Goal: Task Accomplishment & Management: Manage account settings

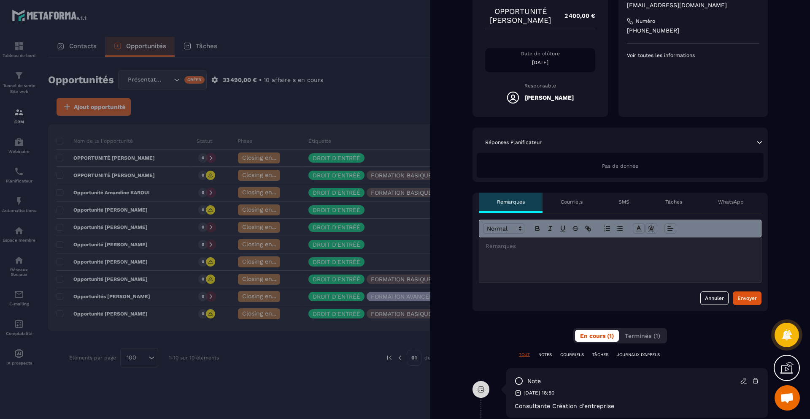
scroll to position [126, 0]
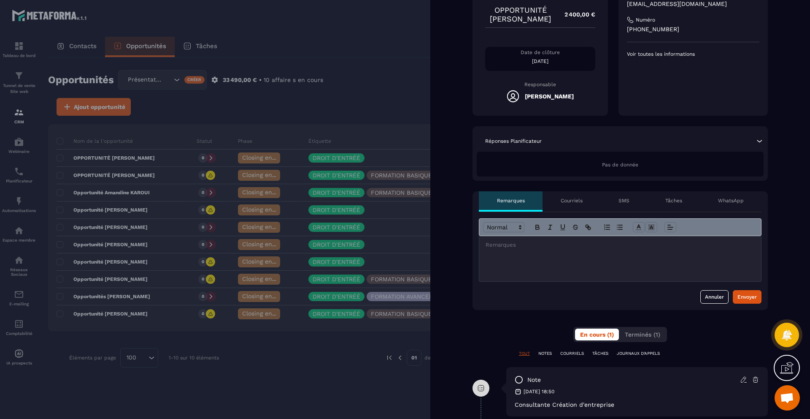
click at [680, 197] on p "Tâches" at bounding box center [673, 200] width 17 height 7
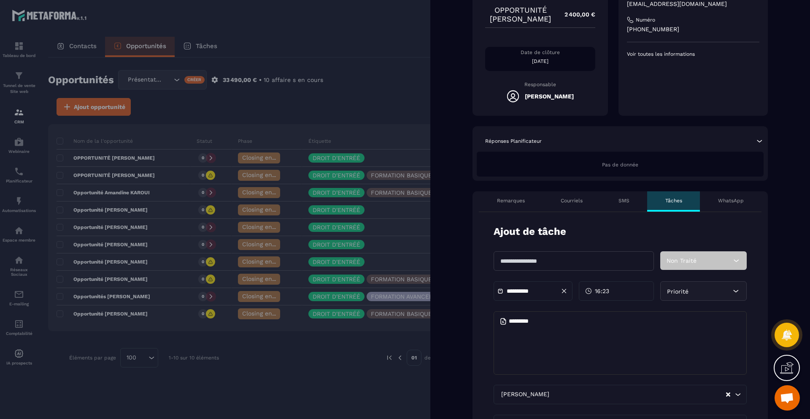
click at [638, 263] on input "text" at bounding box center [574, 260] width 160 height 19
click at [699, 262] on div "Non Traité" at bounding box center [703, 260] width 86 height 19
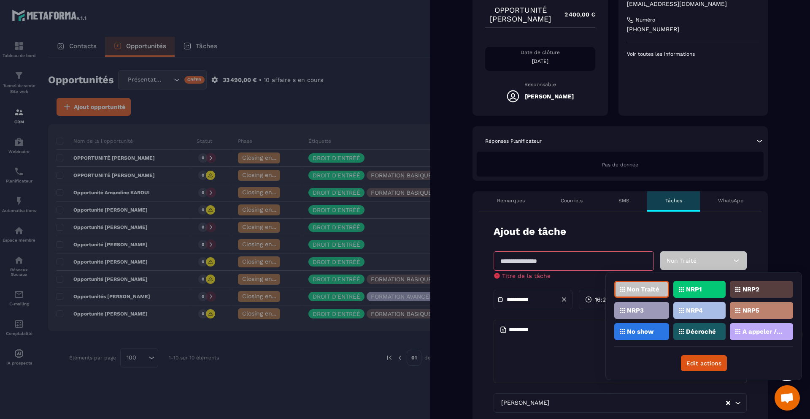
click at [629, 240] on form "**********" at bounding box center [620, 369] width 295 height 315
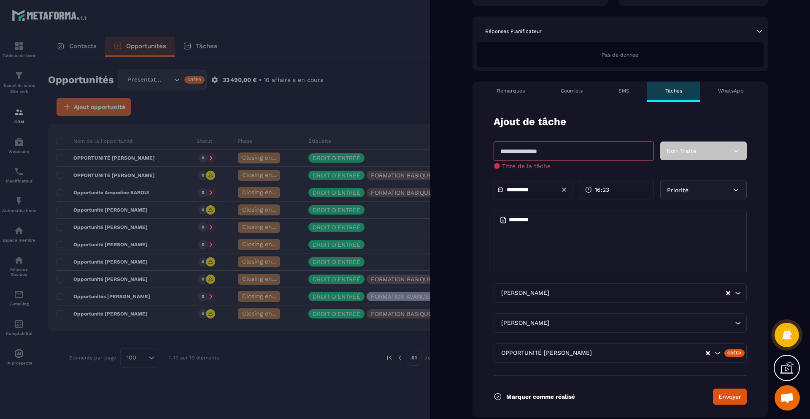
scroll to position [241, 0]
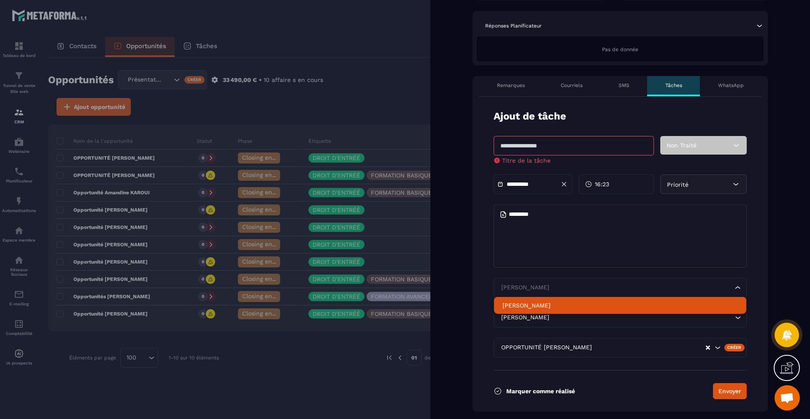
click at [572, 291] on input "Search for option" at bounding box center [616, 287] width 234 height 9
click at [572, 287] on input "Search for option" at bounding box center [616, 287] width 234 height 9
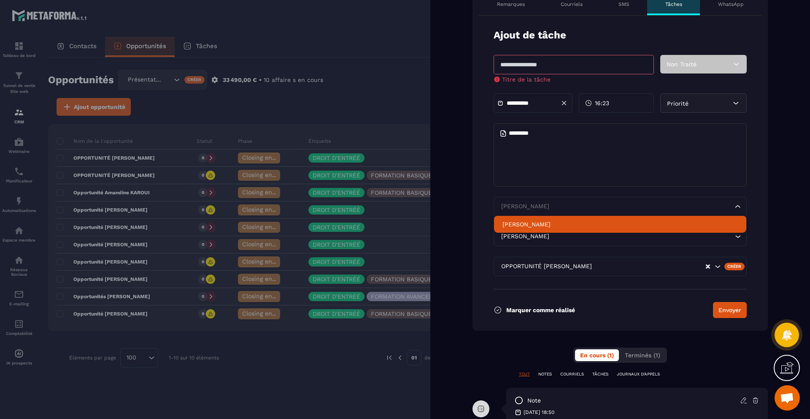
scroll to position [402, 0]
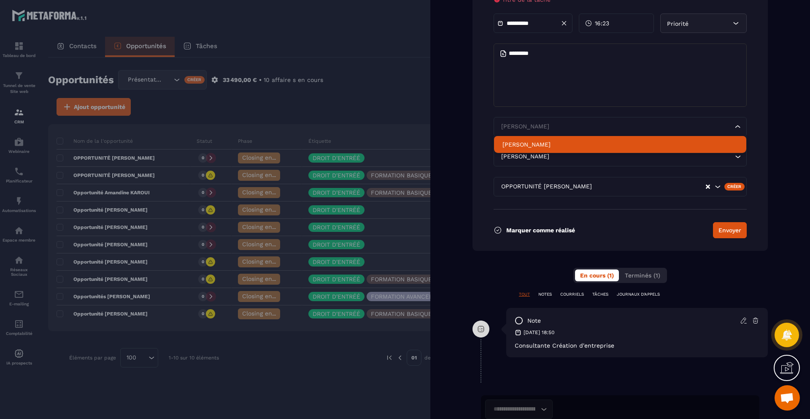
click at [763, 135] on form "**********" at bounding box center [620, 93] width 295 height 315
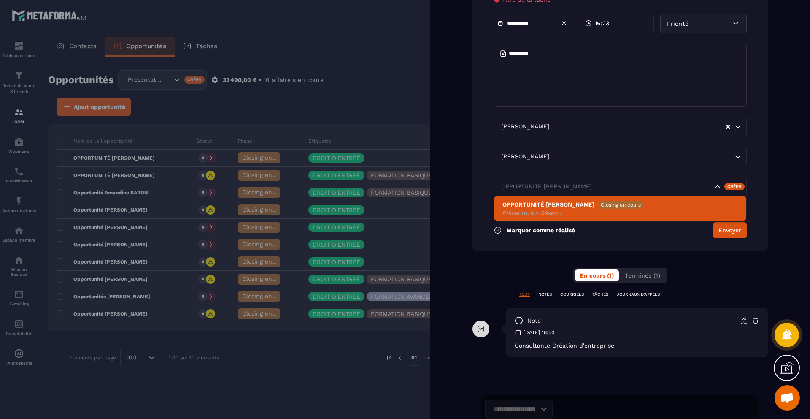
click at [642, 191] on input "Search for option" at bounding box center [605, 186] width 213 height 9
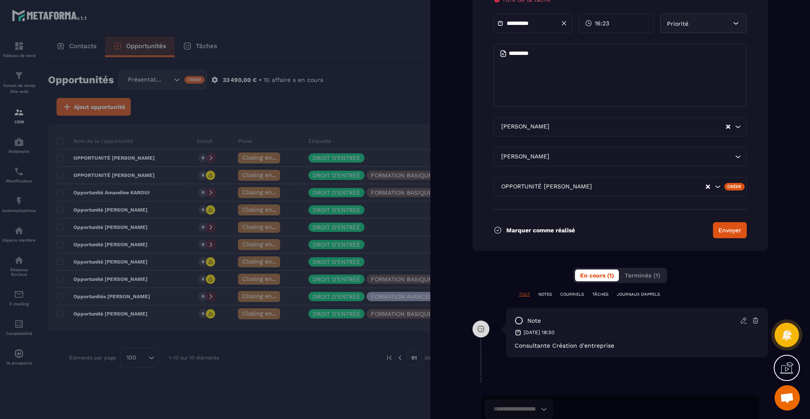
click at [773, 198] on div "Back Non traité injoignable No show Closing en cours Perdu Gagné OPPORTUNITÉ [P…" at bounding box center [620, 209] width 380 height 419
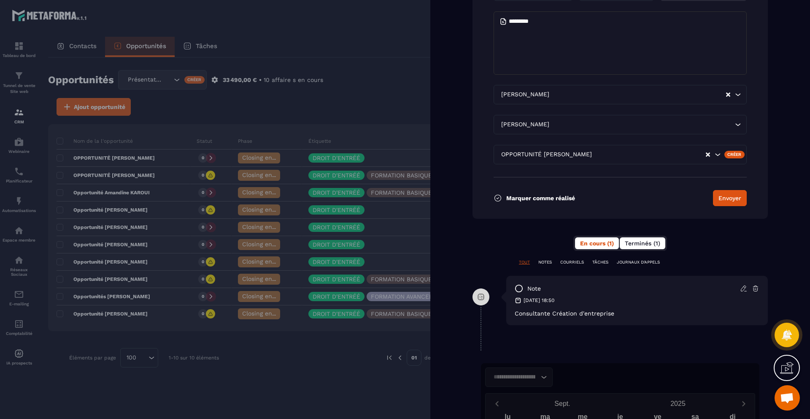
click at [637, 247] on button "Terminés (1)" at bounding box center [643, 243] width 46 height 12
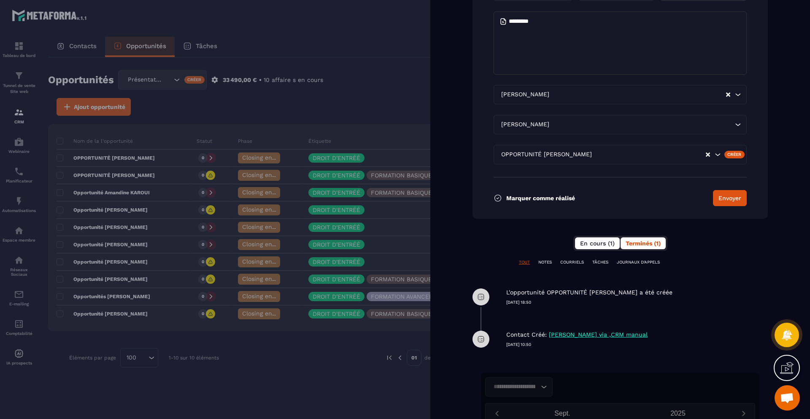
click at [591, 244] on span "En cours (1)" at bounding box center [597, 243] width 35 height 7
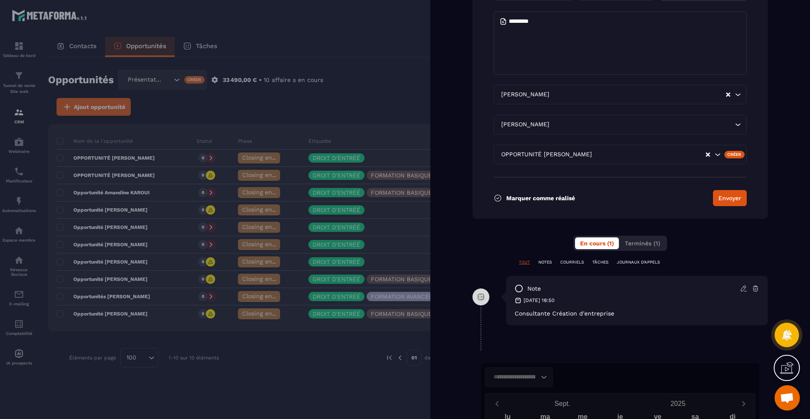
click at [543, 258] on div "**********" at bounding box center [620, 110] width 295 height 454
click at [543, 262] on p "NOTES" at bounding box center [545, 262] width 14 height 6
click at [567, 259] on p "COURRIELS" at bounding box center [572, 262] width 24 height 6
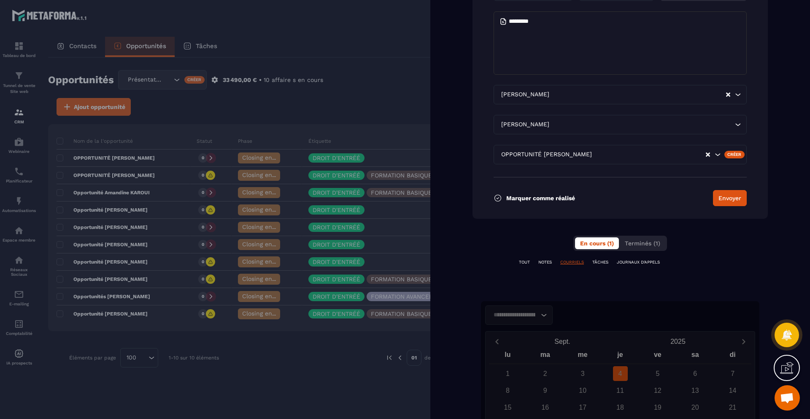
click at [602, 260] on p "TÂCHES" at bounding box center [600, 262] width 16 height 6
click at [641, 261] on p "JOURNAUX D'APPELS" at bounding box center [638, 262] width 43 height 6
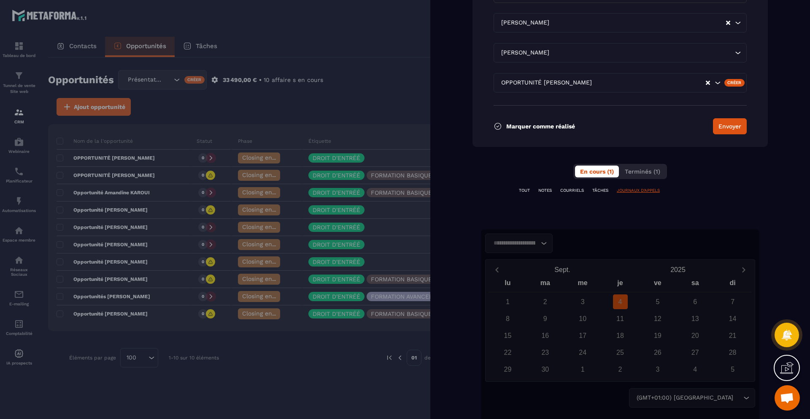
scroll to position [519, 0]
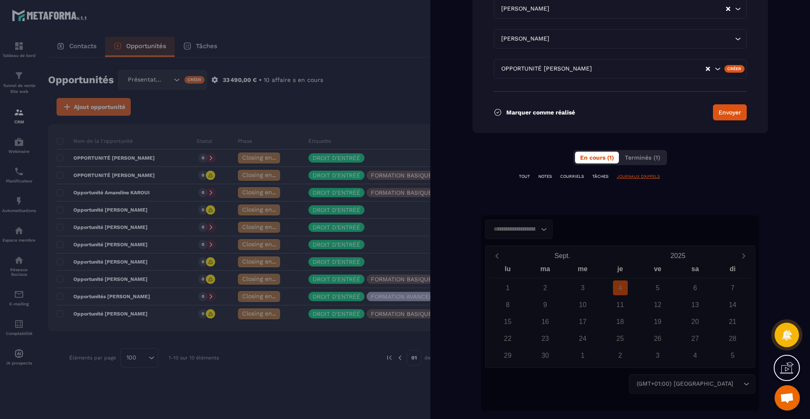
click at [654, 206] on div "Back Non traité injoignable No show Closing en cours Perdu Gagné OPPORTUNITÉ [P…" at bounding box center [620, 209] width 380 height 419
click at [644, 203] on div "Back Non traité injoignable No show Closing en cours Perdu Gagné OPPORTUNITÉ [P…" at bounding box center [620, 209] width 380 height 419
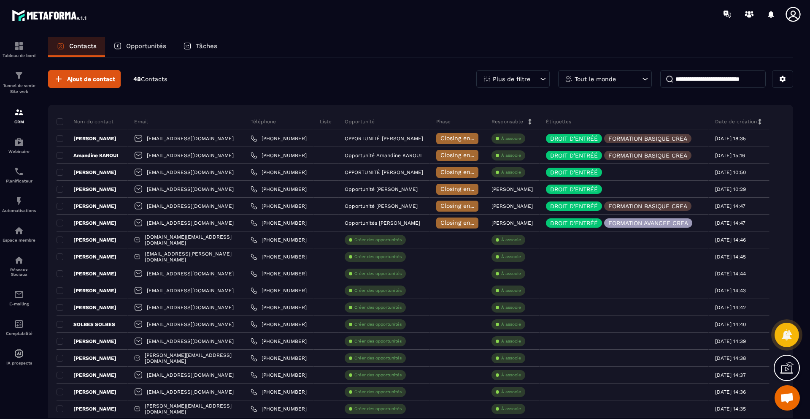
click at [151, 52] on div "Opportunités" at bounding box center [140, 47] width 70 height 20
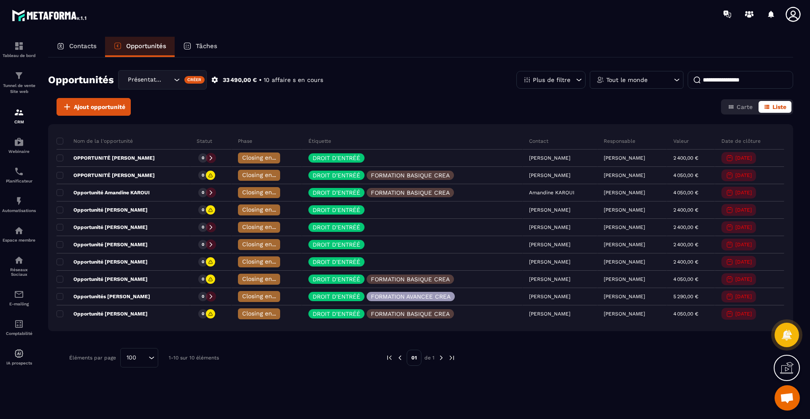
click at [197, 143] on p "Statut" at bounding box center [205, 141] width 16 height 7
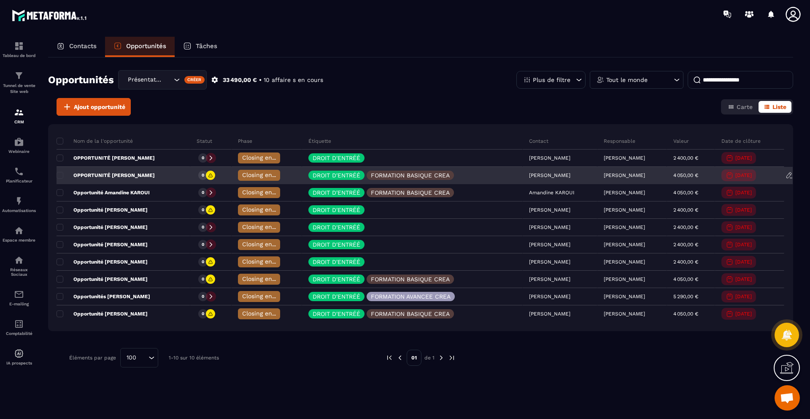
click at [208, 174] on icon at bounding box center [210, 175] width 5 height 5
